Goal: Task Accomplishment & Management: Complete application form

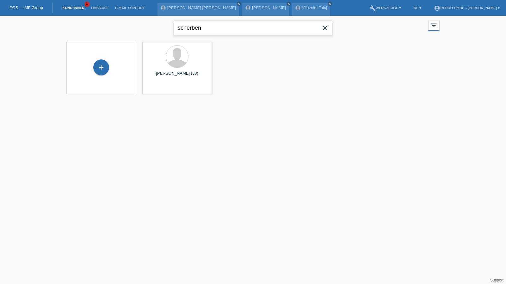
click at [228, 28] on input "scherben" at bounding box center [253, 28] width 158 height 15
click at [274, 102] on html "POS — MF Group Kund*innen 1 Einkäufe E-Mail Support Paul Robert Earl Walther cl…" at bounding box center [253, 51] width 506 height 102
click at [102, 73] on div "+" at bounding box center [101, 67] width 16 height 16
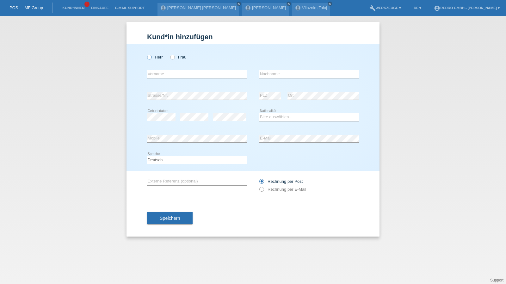
click at [152, 57] on label "Herr" at bounding box center [155, 57] width 16 height 5
click at [151, 57] on input "Herr" at bounding box center [149, 57] width 4 height 4
radio input "true"
click at [158, 74] on input "text" at bounding box center [197, 74] width 100 height 8
type input "Adis"
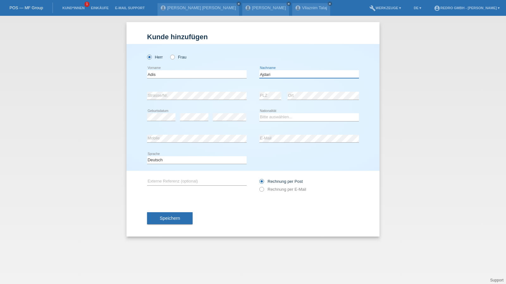
type input "Ajdari"
click at [181, 91] on div "error Strasse/Nr." at bounding box center [197, 96] width 100 height 22
click at [277, 117] on select "Bitte auswählen... Schweiz Deutschland Liechtenstein Österreich ------------ Af…" at bounding box center [309, 117] width 100 height 8
select select "MK"
click at [259, 113] on select "Bitte auswählen... Schweiz Deutschland Liechtenstein Österreich ------------ Af…" at bounding box center [309, 117] width 100 height 8
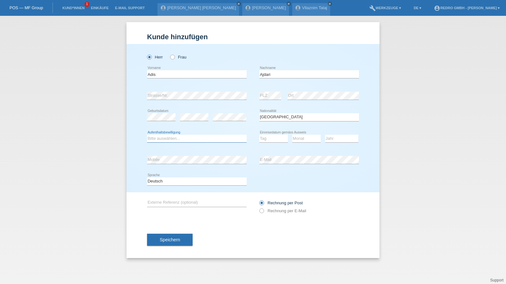
select select "B"
select select "01"
select select "2015"
click at [173, 238] on span "Speichern" at bounding box center [170, 239] width 20 height 5
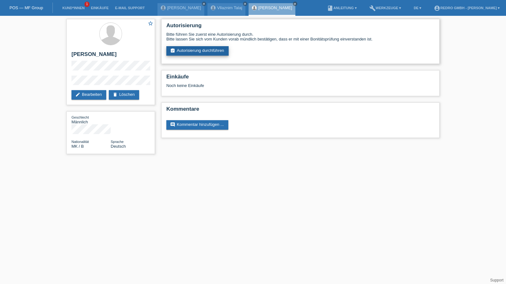
click at [198, 53] on link "assignment_turned_in Autorisierung durchführen" at bounding box center [197, 50] width 62 height 9
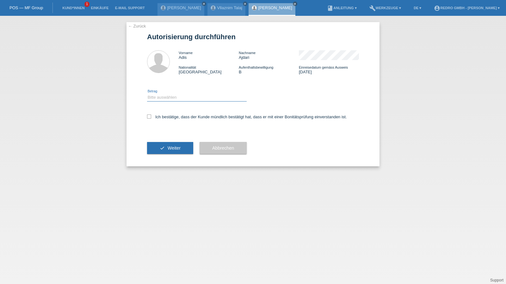
click at [173, 99] on select "Bitte auswählen CHF 1.00 - CHF 499.00 CHF 500.00 - CHF 1'999.00 CHF 2'000.00 - …" at bounding box center [197, 98] width 100 height 8
select select "1"
click at [147, 94] on select "Bitte auswählen CHF 1.00 - CHF 499.00 CHF 500.00 - CHF 1'999.00 CHF 2'000.00 - …" at bounding box center [197, 98] width 100 height 8
click at [168, 117] on label "Ich bestätige, dass der Kunde mündlich bestätigt hat, dass er mit einer Bonität…" at bounding box center [247, 116] width 200 height 5
click at [151, 117] on input "Ich bestätige, dass der Kunde mündlich bestätigt hat, dass er mit einer Bonität…" at bounding box center [149, 116] width 4 height 4
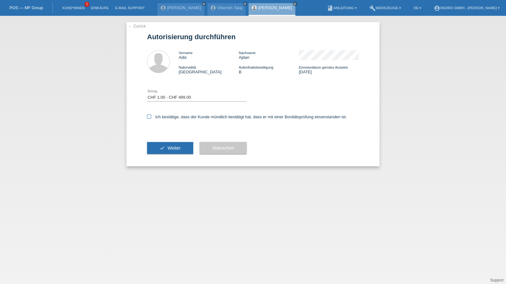
checkbox input "true"
click at [168, 145] on button "check Weiter" at bounding box center [170, 148] width 46 height 12
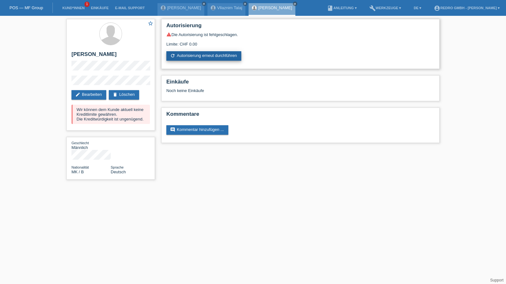
click at [211, 55] on link "refresh Autorisierung erneut durchführen" at bounding box center [203, 55] width 75 height 9
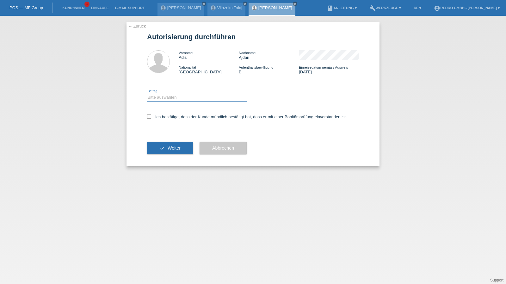
click at [168, 98] on select "Bitte auswählen CHF 1.00 - CHF 499.00 CHF 500.00 - CHF 1'999.00 CHF 2'000.00 - …" at bounding box center [197, 98] width 100 height 8
select select "1"
click at [147, 94] on select "Bitte auswählen CHF 1.00 - CHF 499.00 CHF 500.00 - CHF 1'999.00 CHF 2'000.00 - …" at bounding box center [197, 98] width 100 height 8
click at [160, 118] on label "Ich bestätige, dass der Kunde mündlich bestätigt hat, dass er mit einer Bonität…" at bounding box center [247, 116] width 200 height 5
click at [151, 118] on input "Ich bestätige, dass der Kunde mündlich bestätigt hat, dass er mit einer Bonität…" at bounding box center [149, 116] width 4 height 4
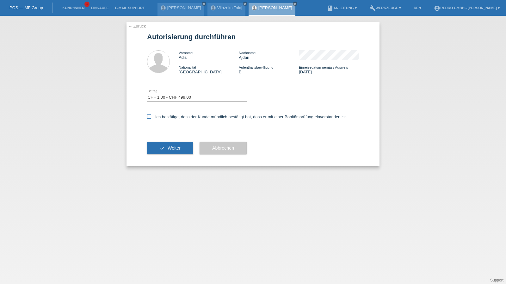
checkbox input "true"
click at [163, 151] on button "check Weiter" at bounding box center [170, 148] width 46 height 12
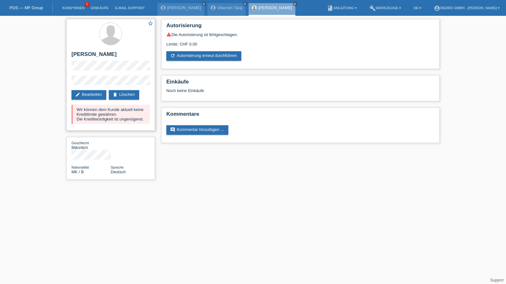
click at [92, 58] on h2 "[PERSON_NAME]" at bounding box center [110, 55] width 78 height 9
copy div "[PERSON_NAME]"
click at [66, 84] on div "star_border [PERSON_NAME] edit Bearbeiten delete Löschen Wir können dem Kunde a…" at bounding box center [110, 75] width 89 height 112
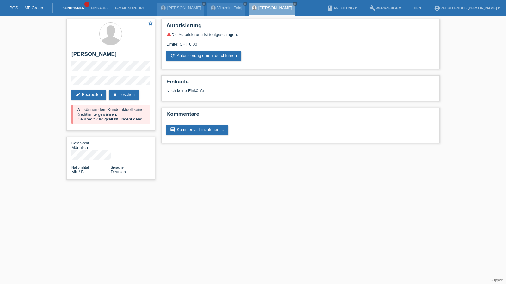
click at [66, 8] on link "Kund*innen" at bounding box center [73, 8] width 28 height 4
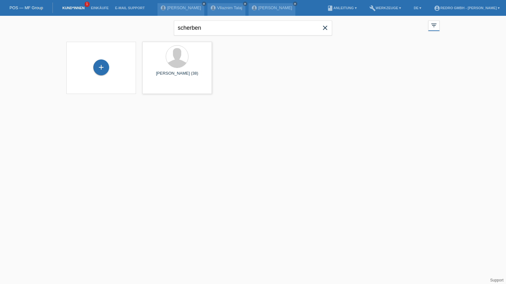
click at [324, 26] on icon "close" at bounding box center [325, 28] width 8 height 8
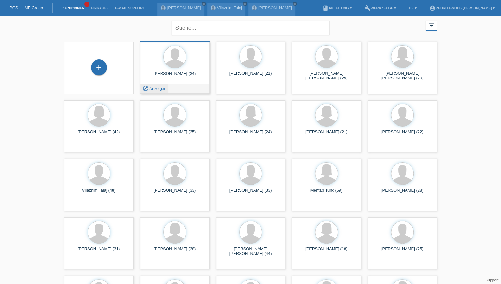
click at [156, 90] on span "Anzeigen" at bounding box center [157, 88] width 17 height 5
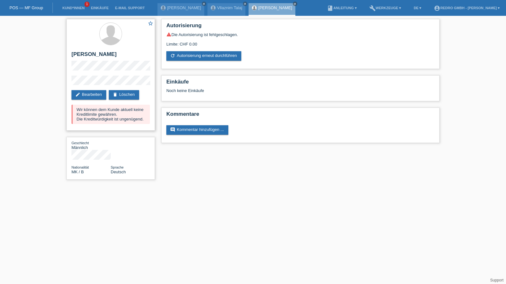
click at [91, 56] on h2 "[PERSON_NAME]" at bounding box center [110, 55] width 78 height 9
copy h2 "Ajdari"
click at [83, 6] on link "Kund*innen" at bounding box center [73, 8] width 28 height 4
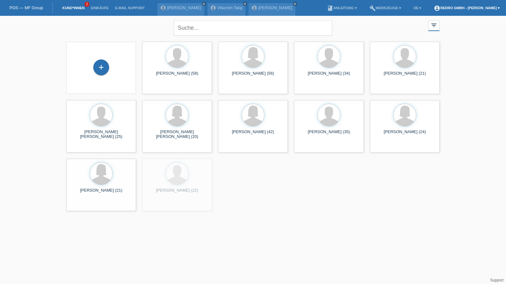
drag, startPoint x: 100, startPoint y: 67, endPoint x: 466, endPoint y: 10, distance: 370.1
click at [100, 67] on div "+" at bounding box center [101, 67] width 15 height 11
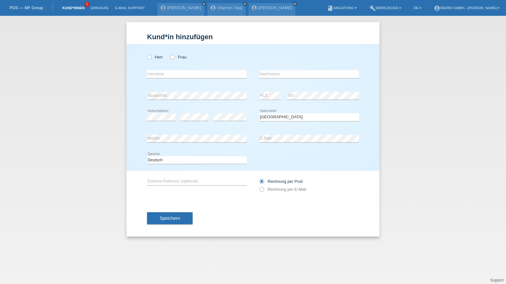
click at [74, 7] on link "Kund*innen" at bounding box center [73, 8] width 28 height 4
